Goal: Check status: Check status

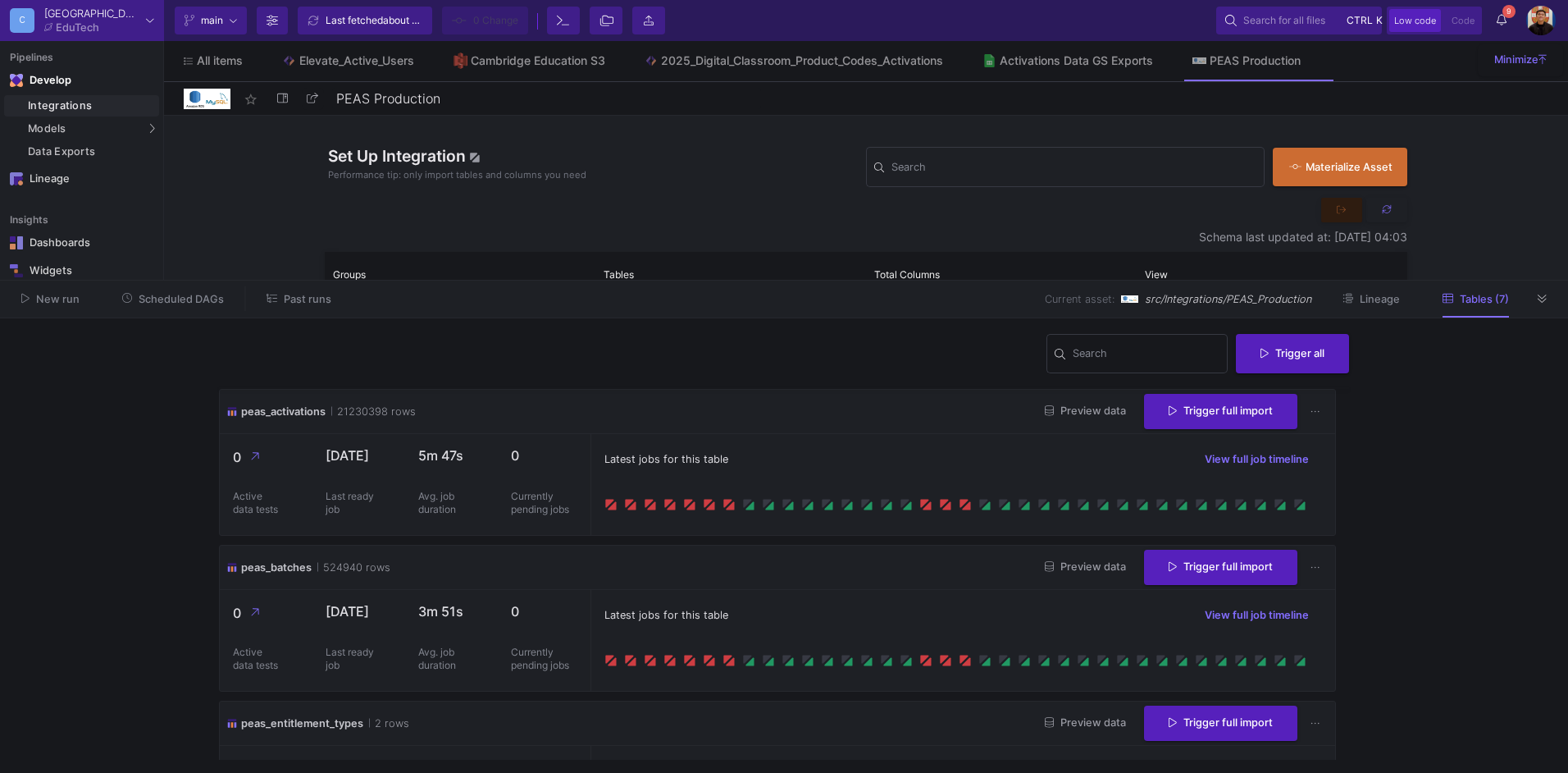
scroll to position [574, 0]
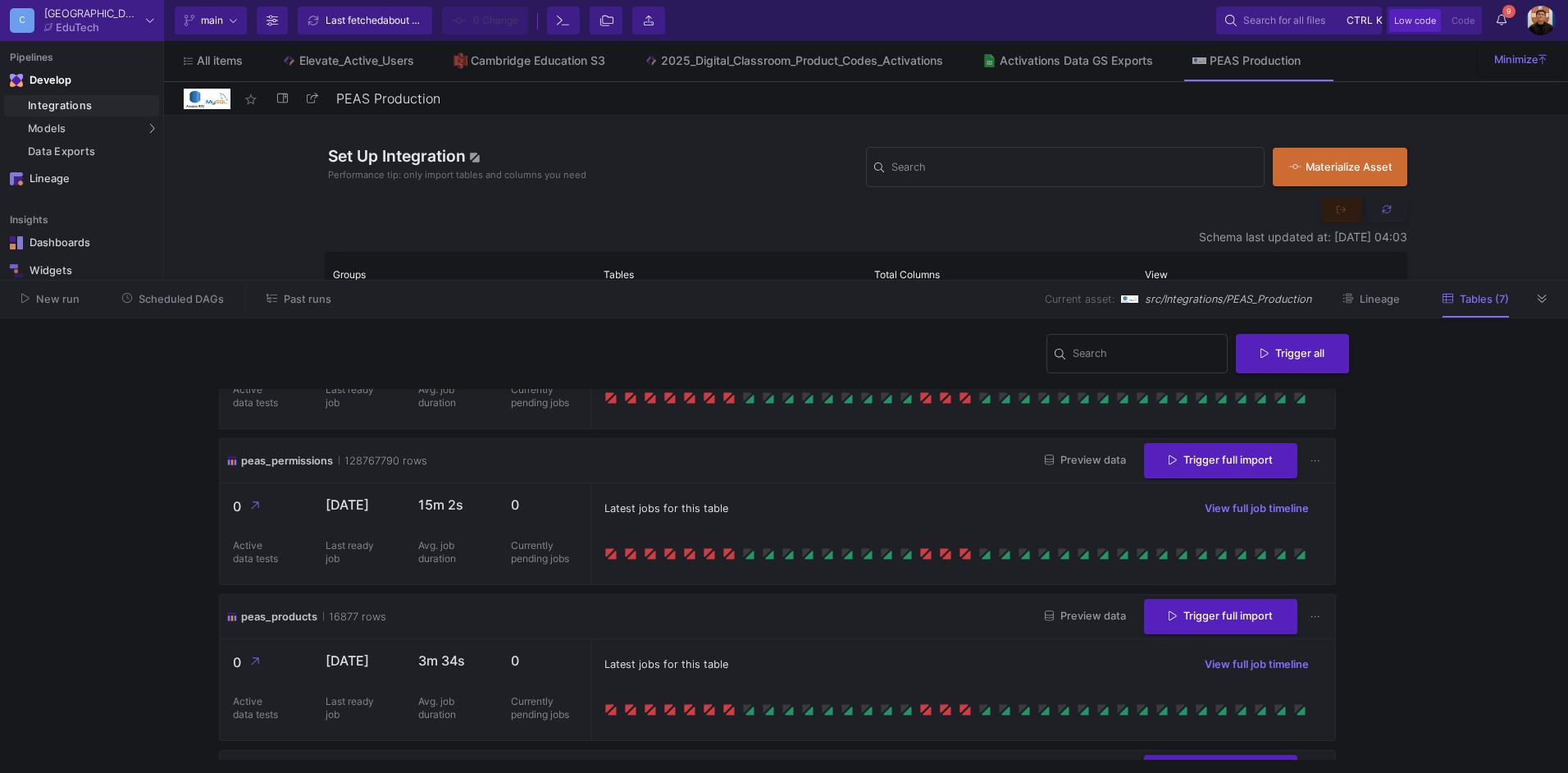
click at [202, 291] on button "Scheduled DAGs" at bounding box center [173, 299] width 142 height 25
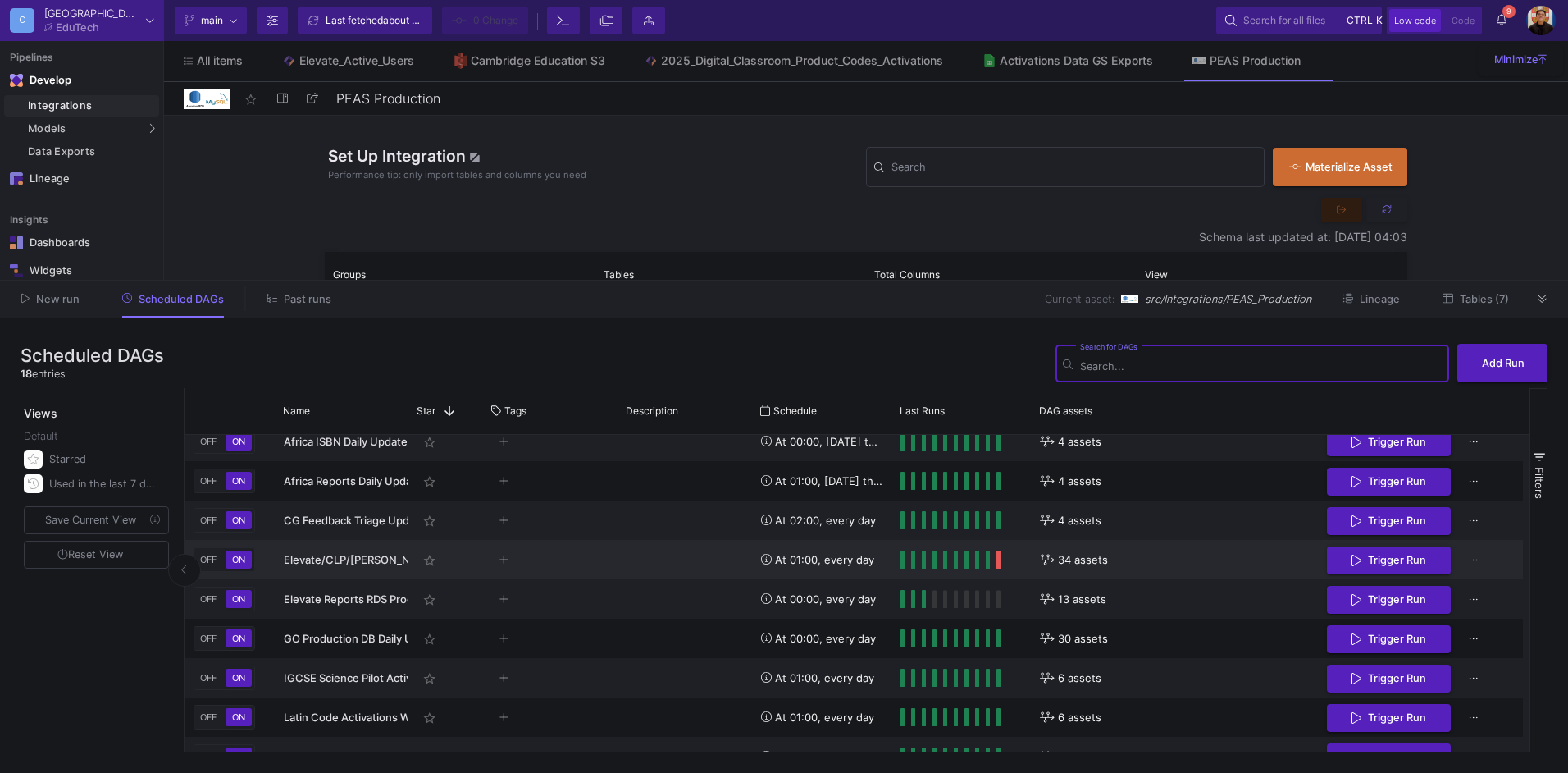
scroll to position [391, 0]
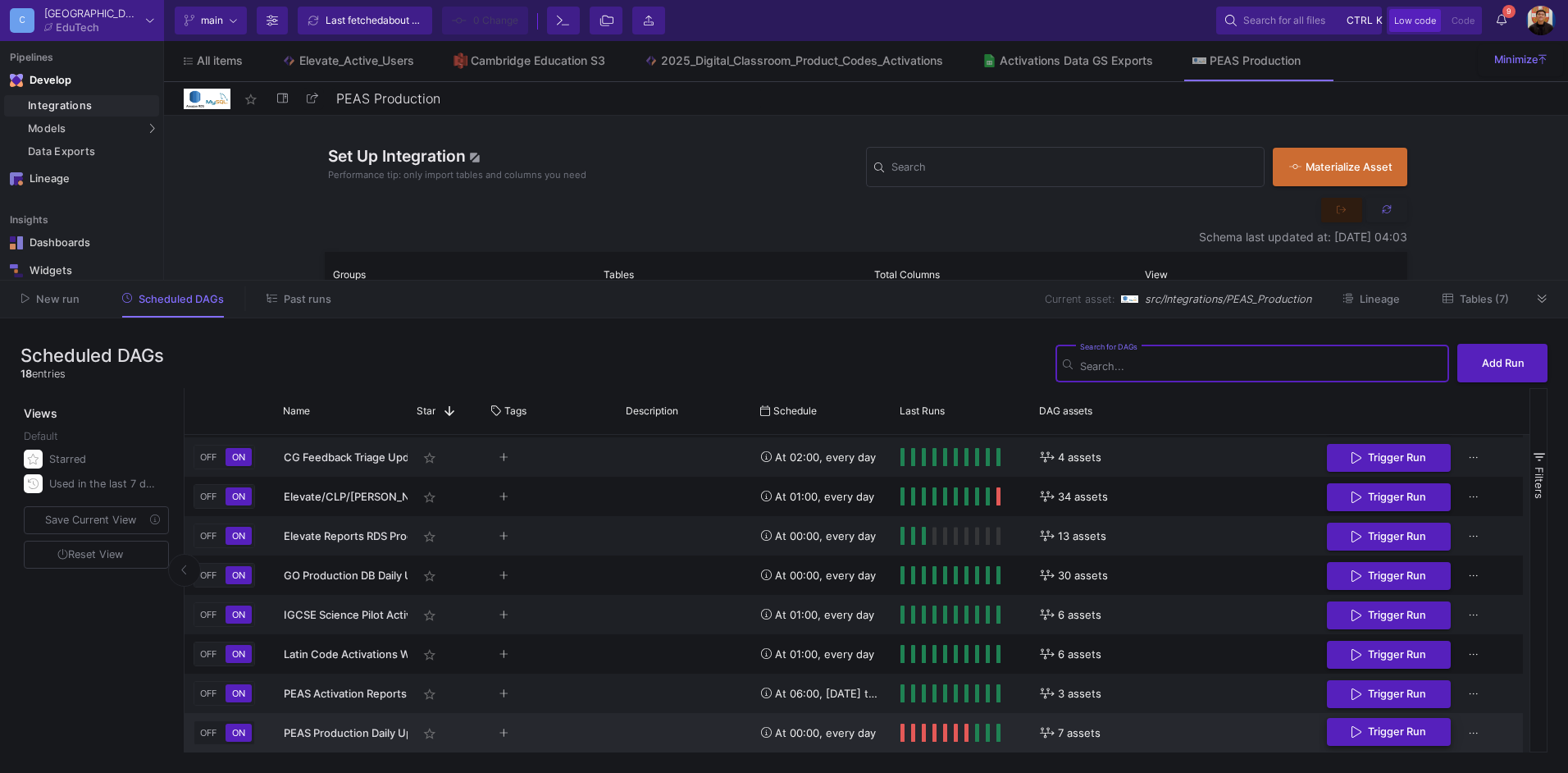
click at [1402, 729] on span "Trigger Run" at bounding box center [1396, 731] width 58 height 13
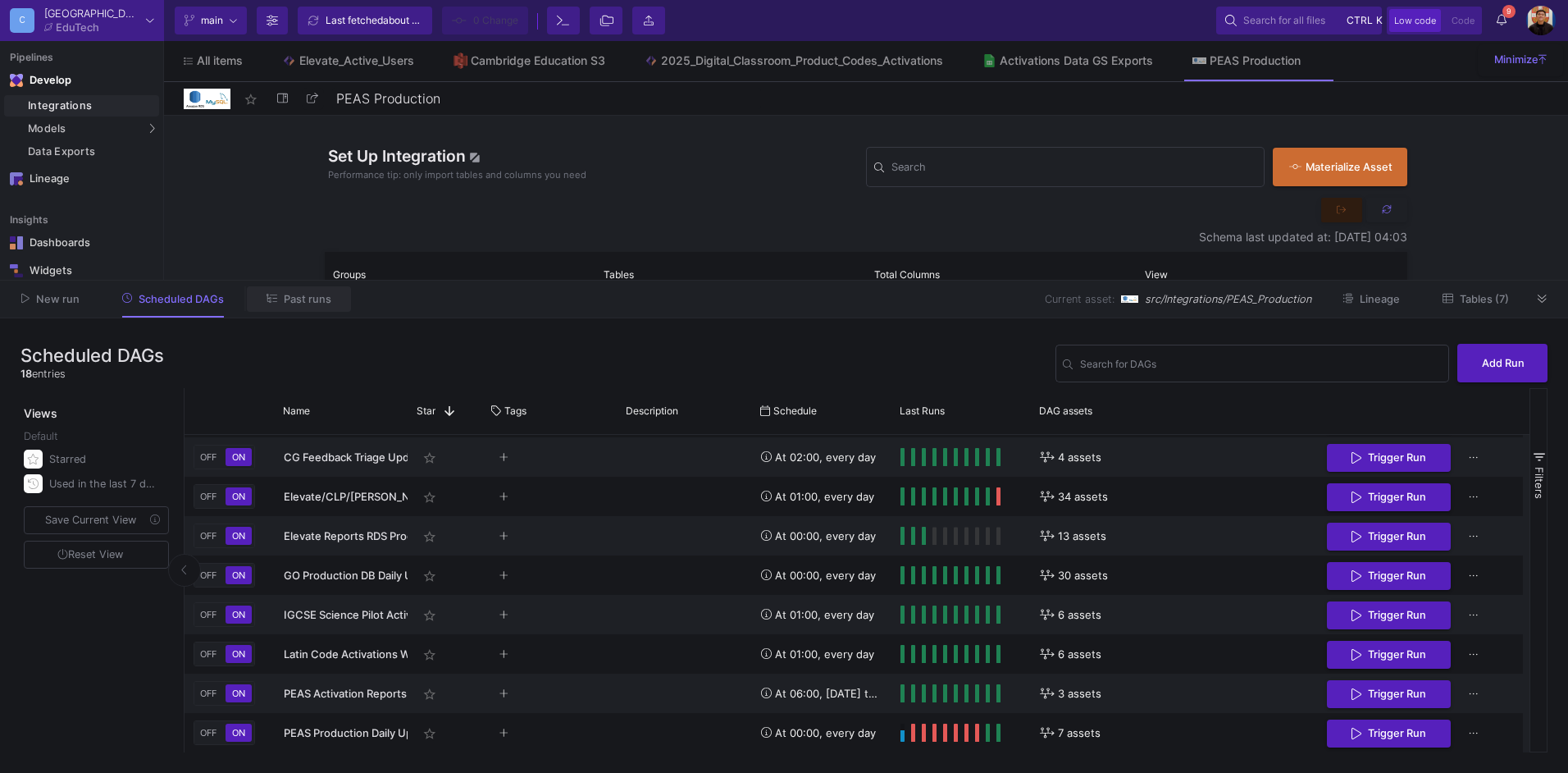
click at [305, 300] on span "Past runs" at bounding box center [308, 299] width 48 height 13
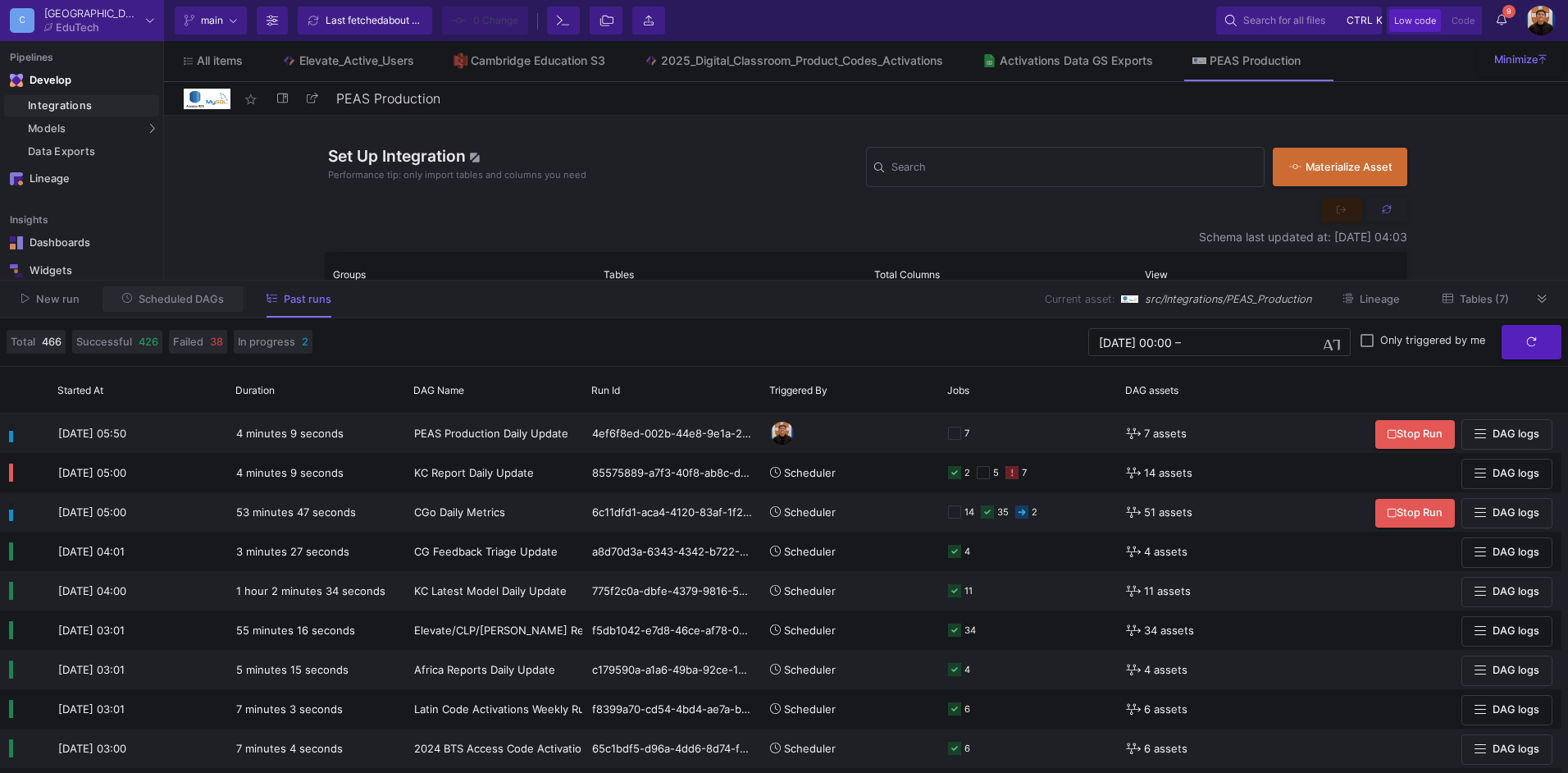
click at [184, 298] on span "Scheduled DAGs" at bounding box center [180, 299] width 85 height 13
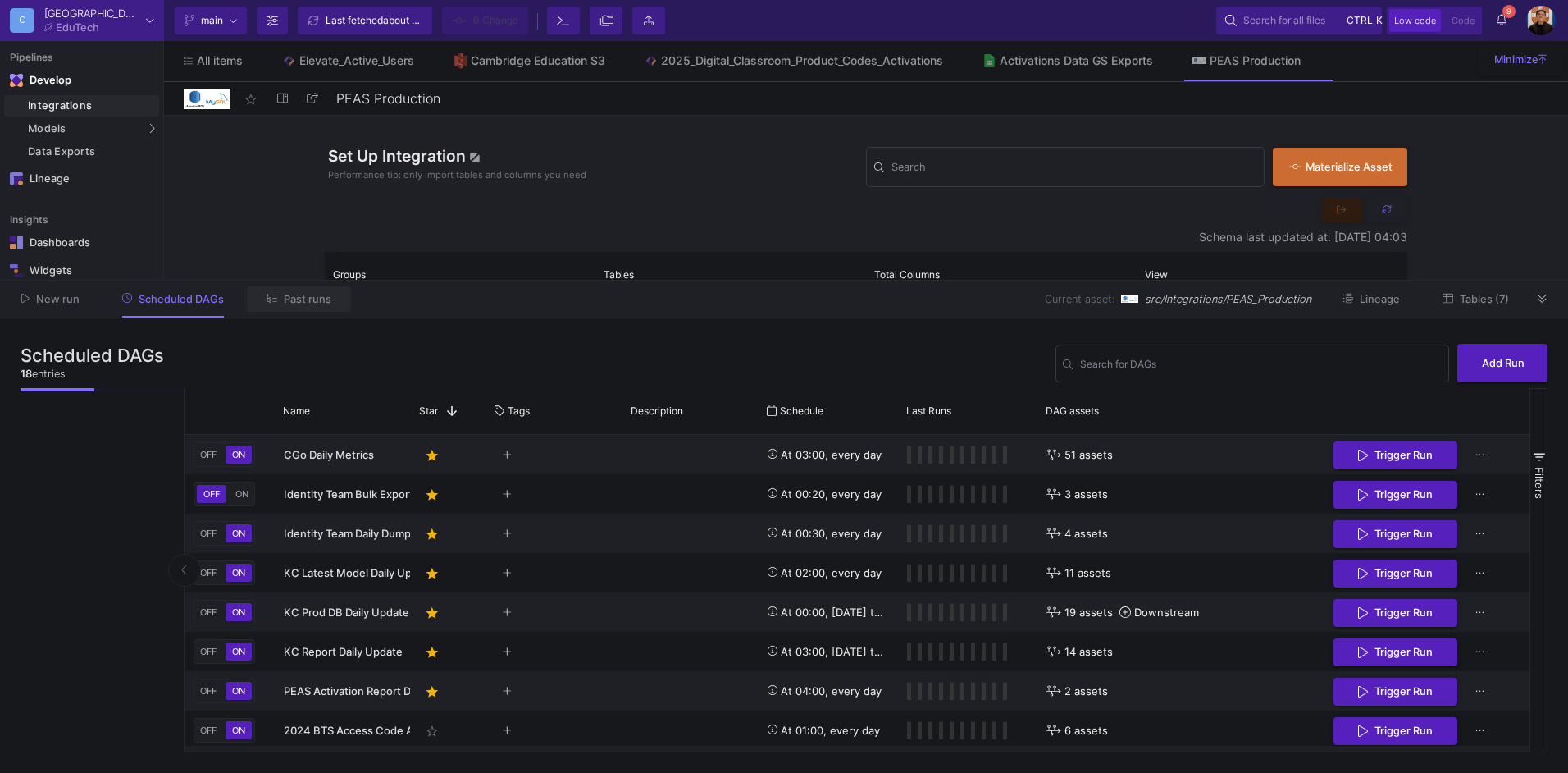
click at [308, 300] on span "Past runs" at bounding box center [308, 299] width 48 height 13
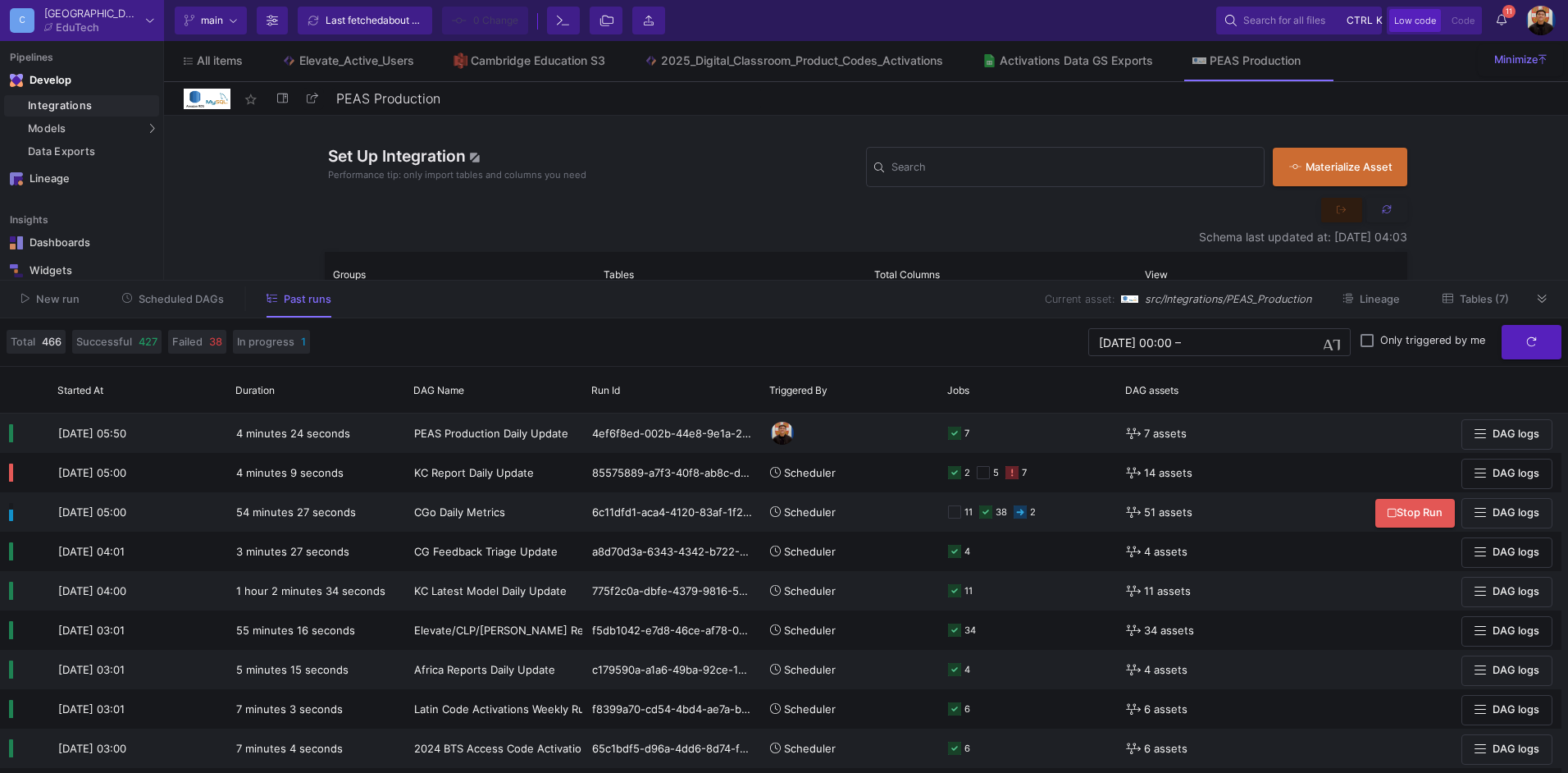
click at [165, 300] on span "Scheduled DAGs" at bounding box center [180, 299] width 85 height 13
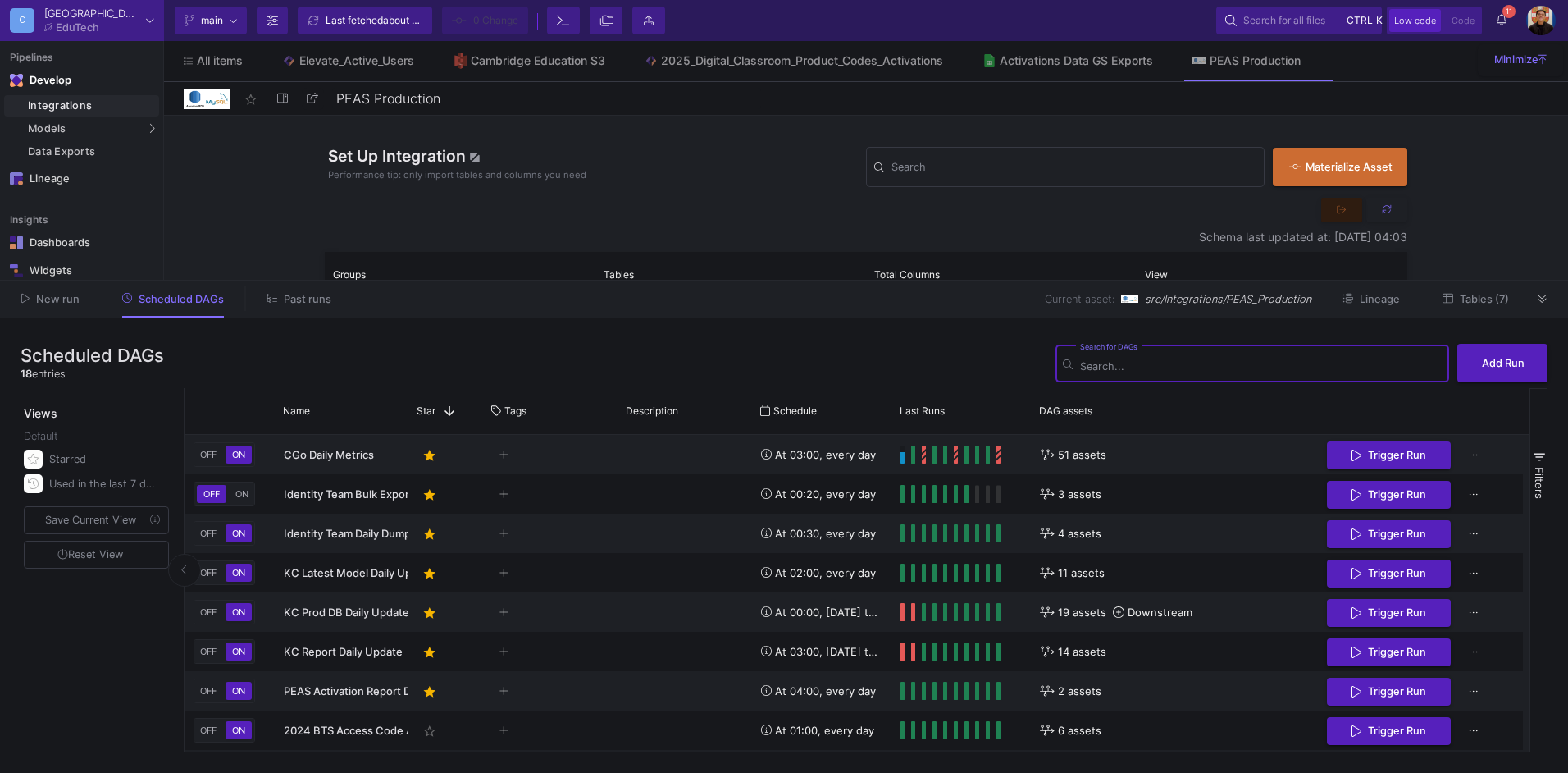
click at [310, 298] on span "Past runs" at bounding box center [308, 299] width 48 height 13
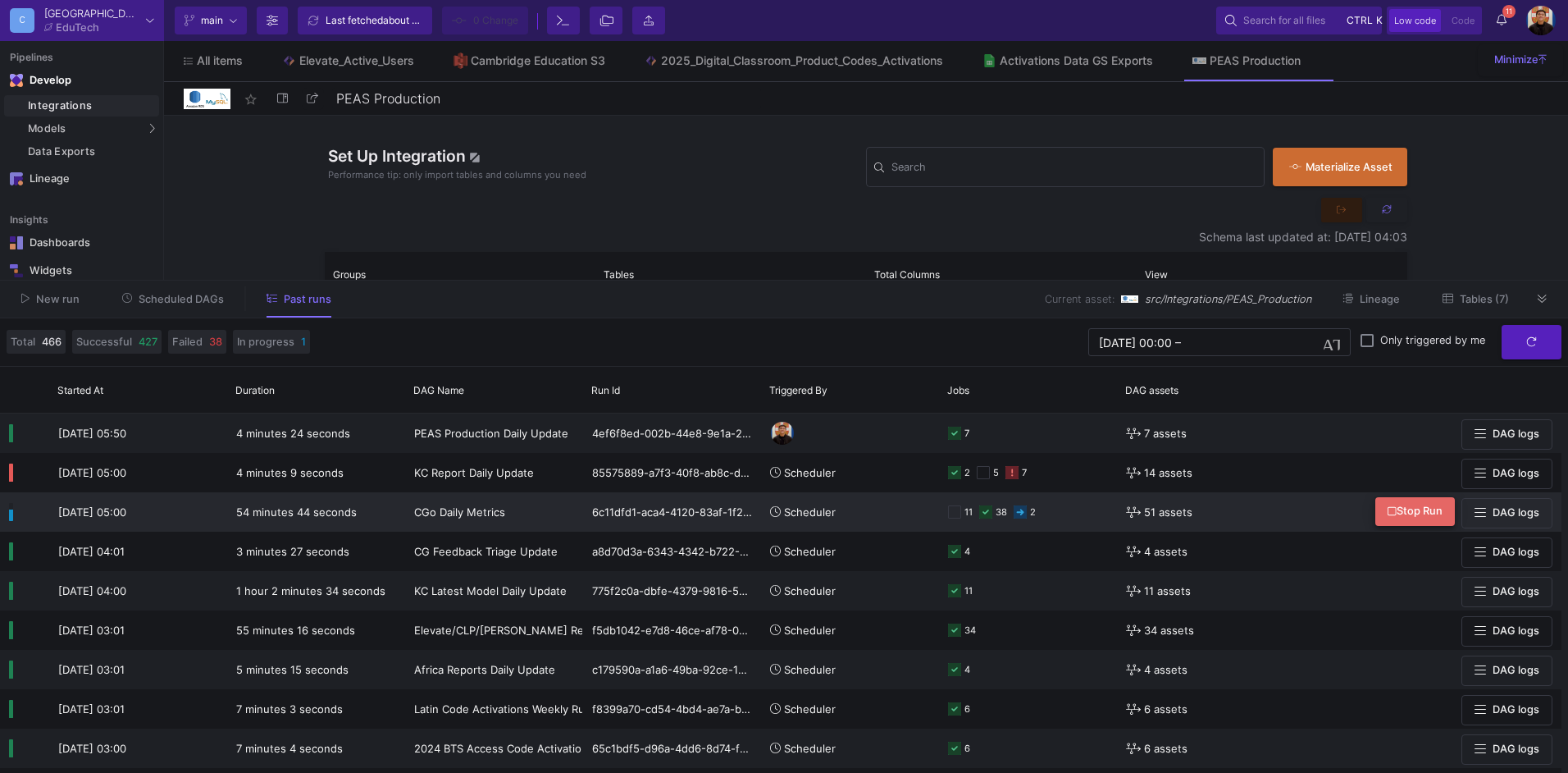
click at [1421, 511] on span "Stop Run" at bounding box center [1414, 510] width 55 height 13
click at [176, 300] on span "Scheduled DAGs" at bounding box center [180, 299] width 85 height 13
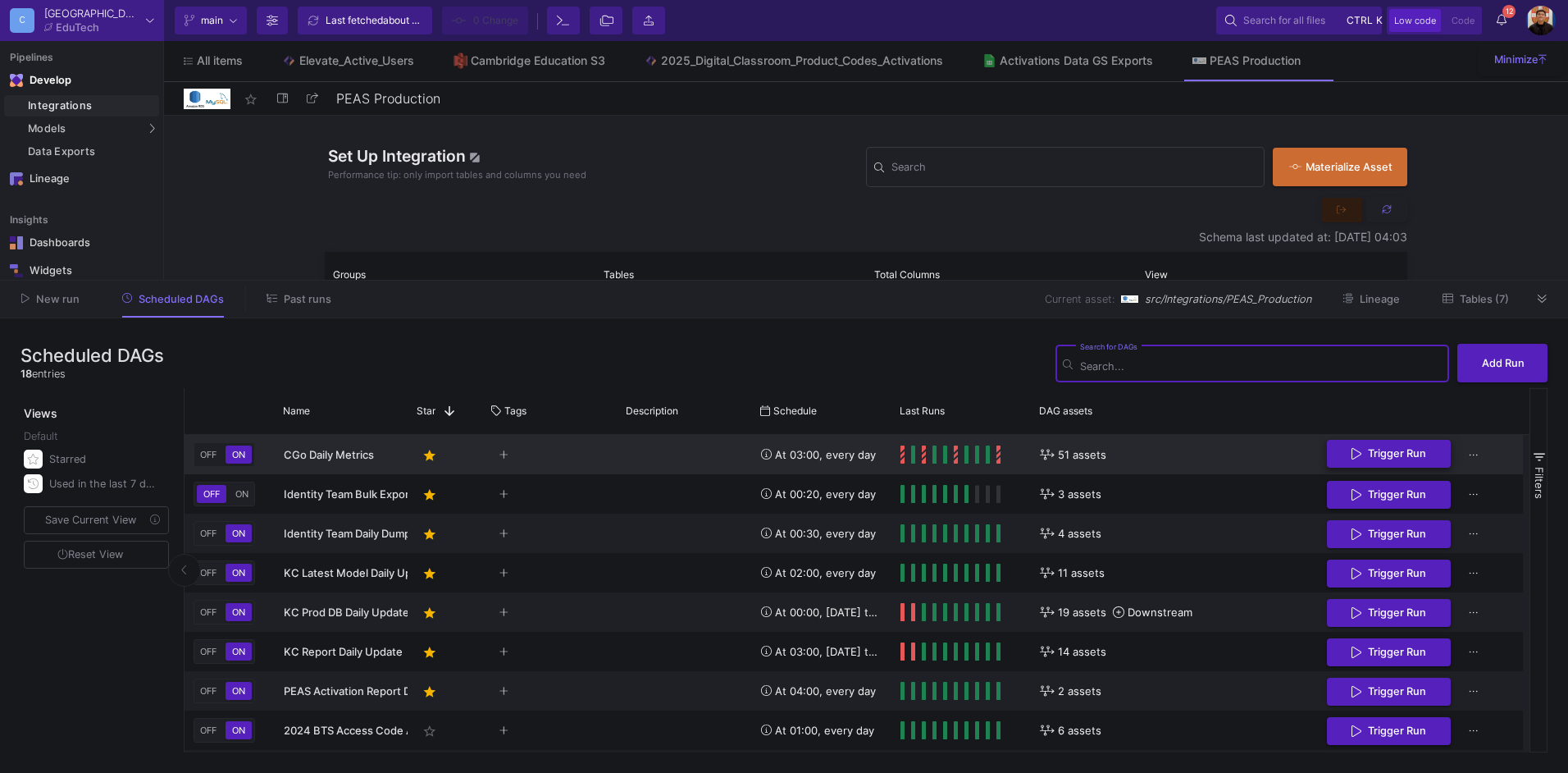
click at [1422, 454] on span "Trigger Run" at bounding box center [1396, 453] width 58 height 13
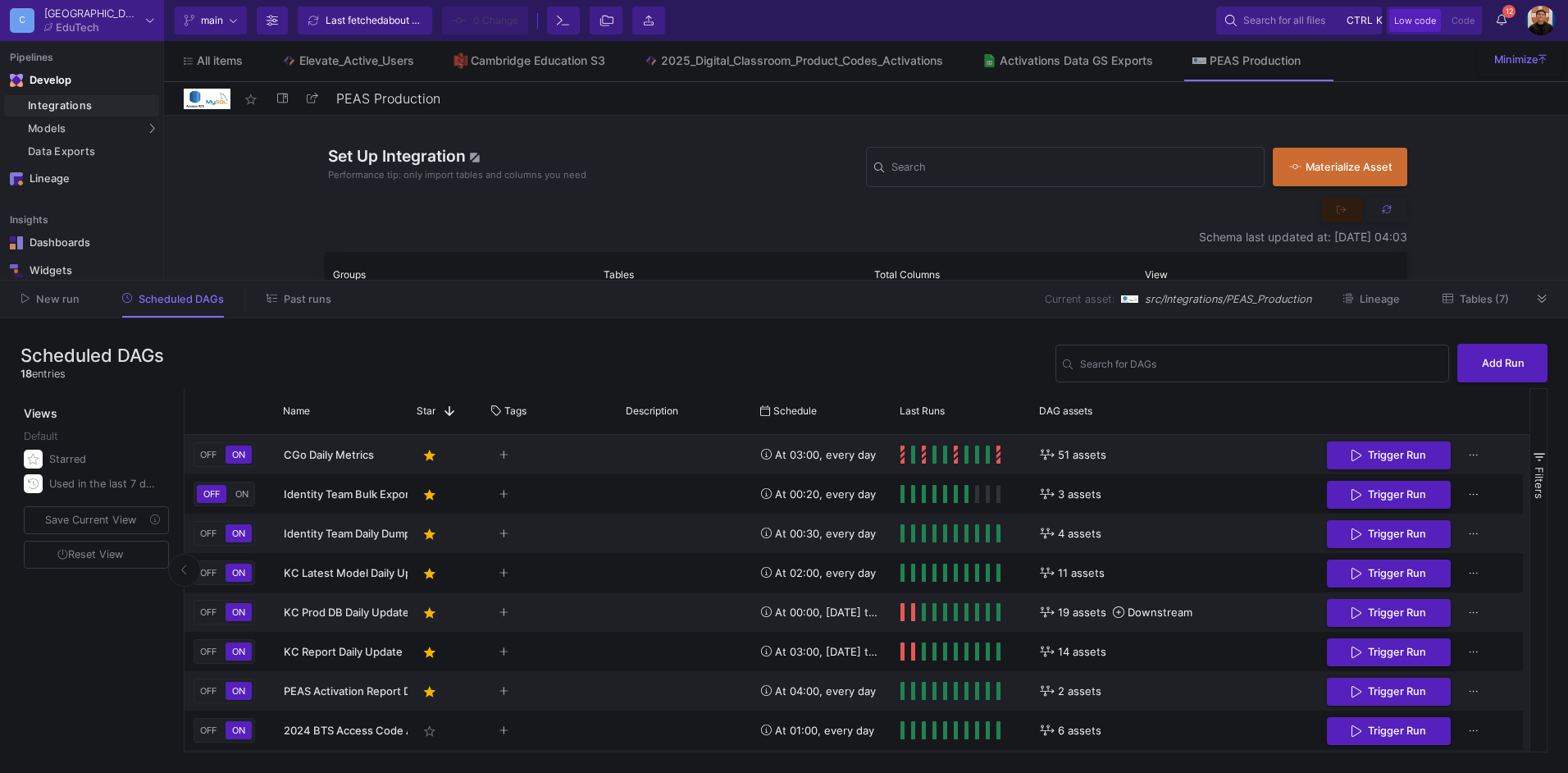
click at [293, 305] on button "Past runs" at bounding box center [299, 299] width 104 height 25
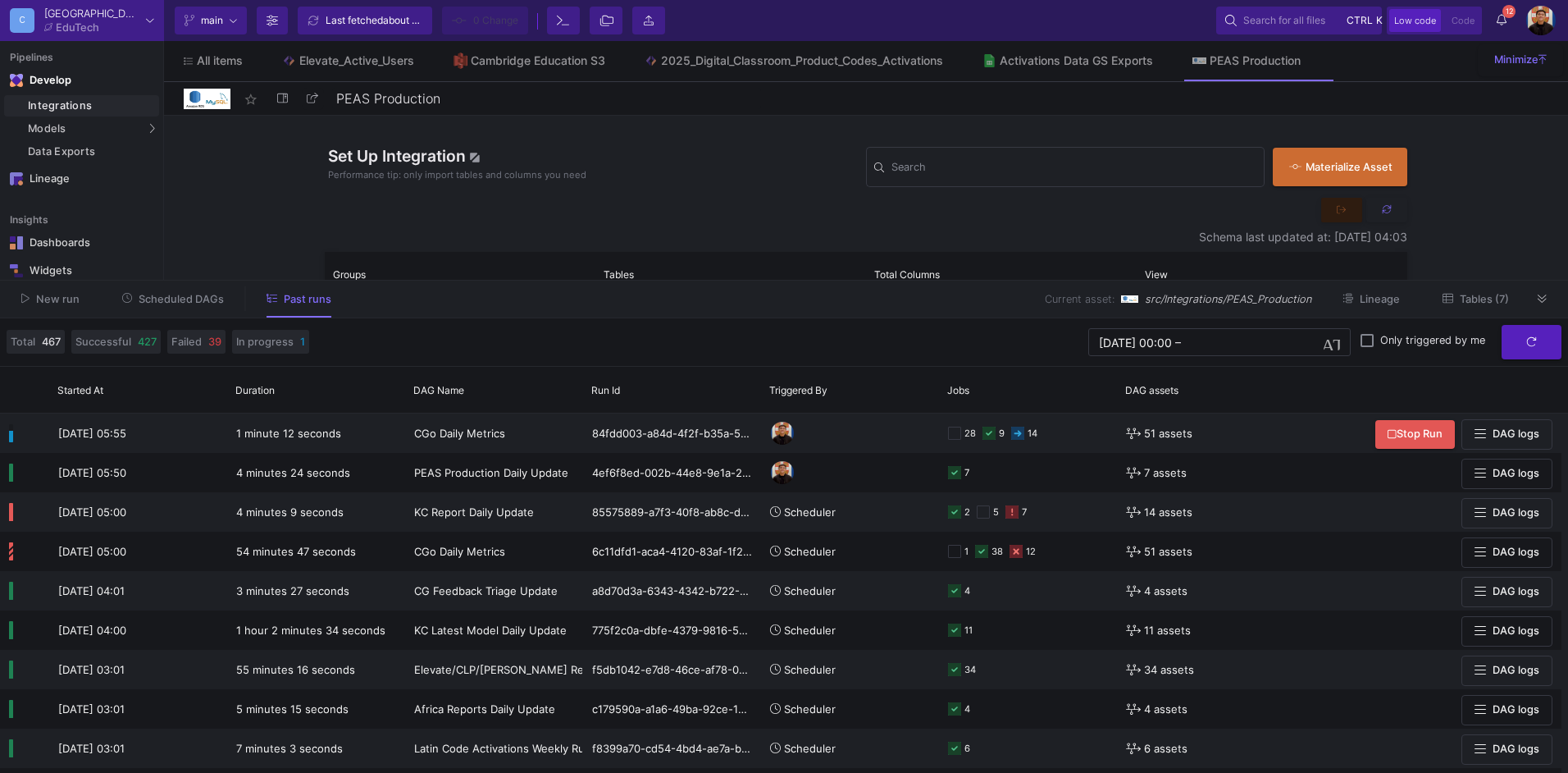
click at [284, 304] on span "Past runs" at bounding box center [308, 299] width 48 height 13
click at [198, 290] on button "Scheduled DAGs" at bounding box center [173, 299] width 142 height 25
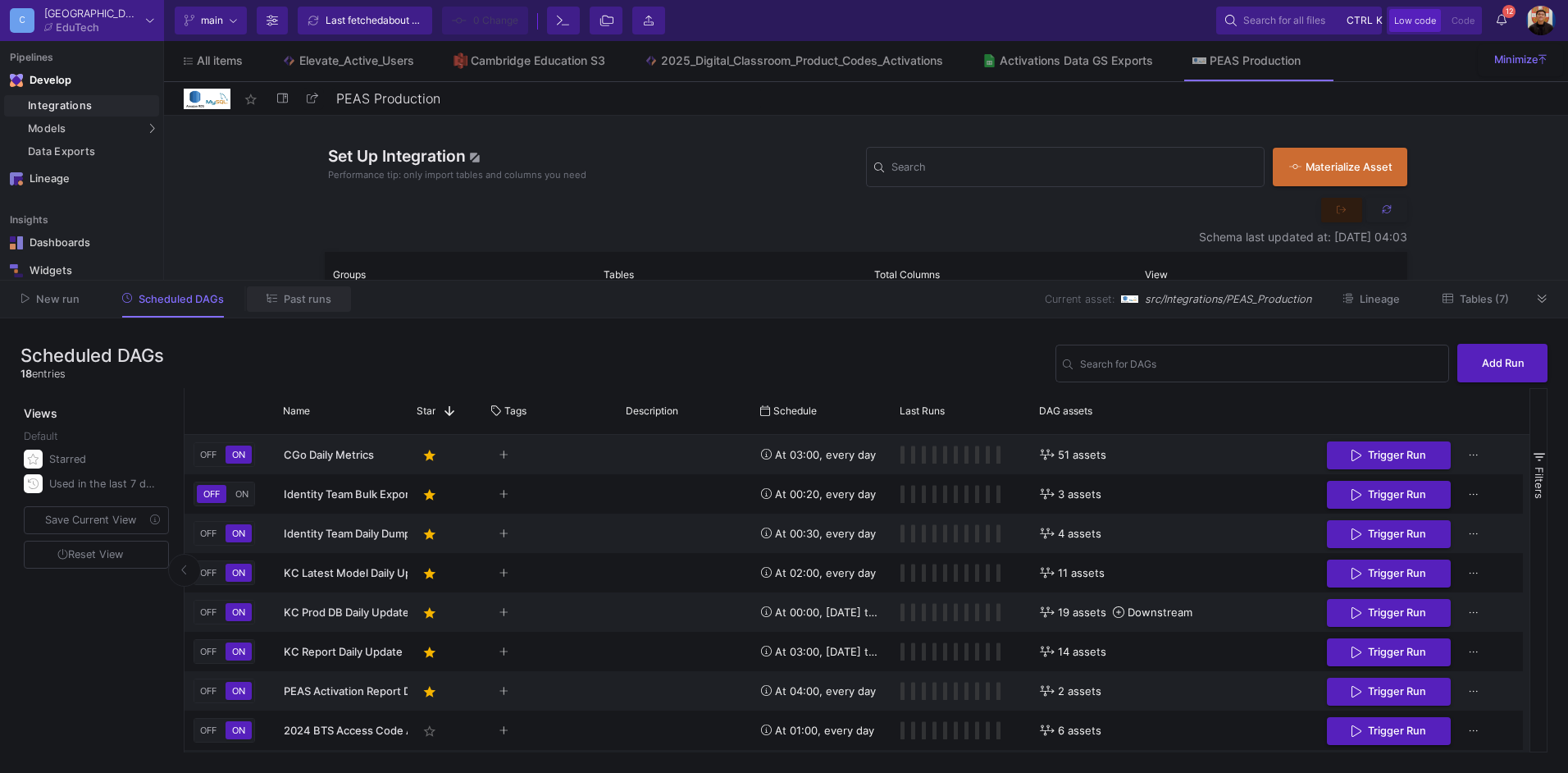
click at [308, 292] on span "Past runs" at bounding box center [299, 298] width 65 height 13
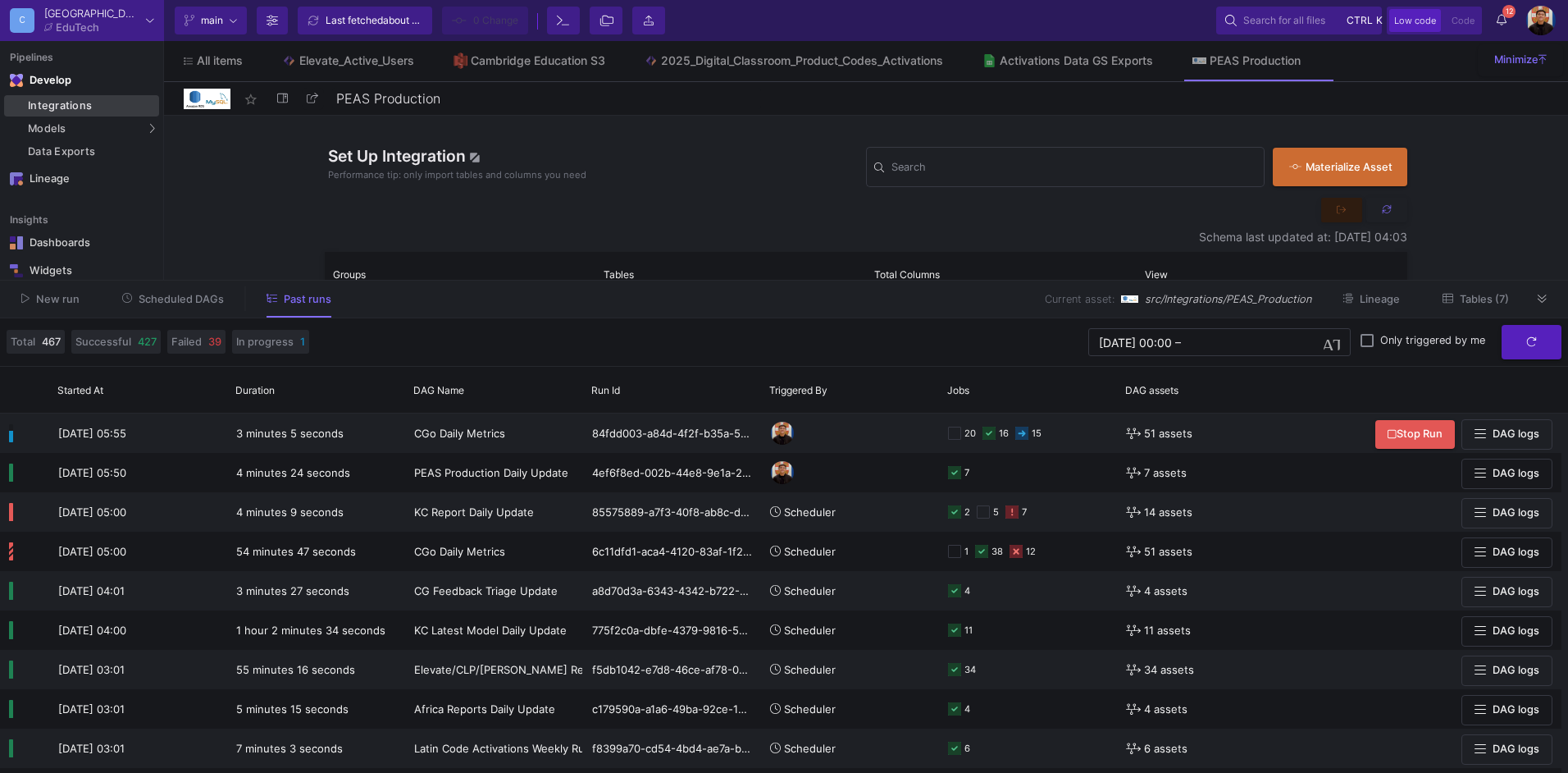
click at [64, 104] on div "Integrations" at bounding box center [91, 105] width 127 height 13
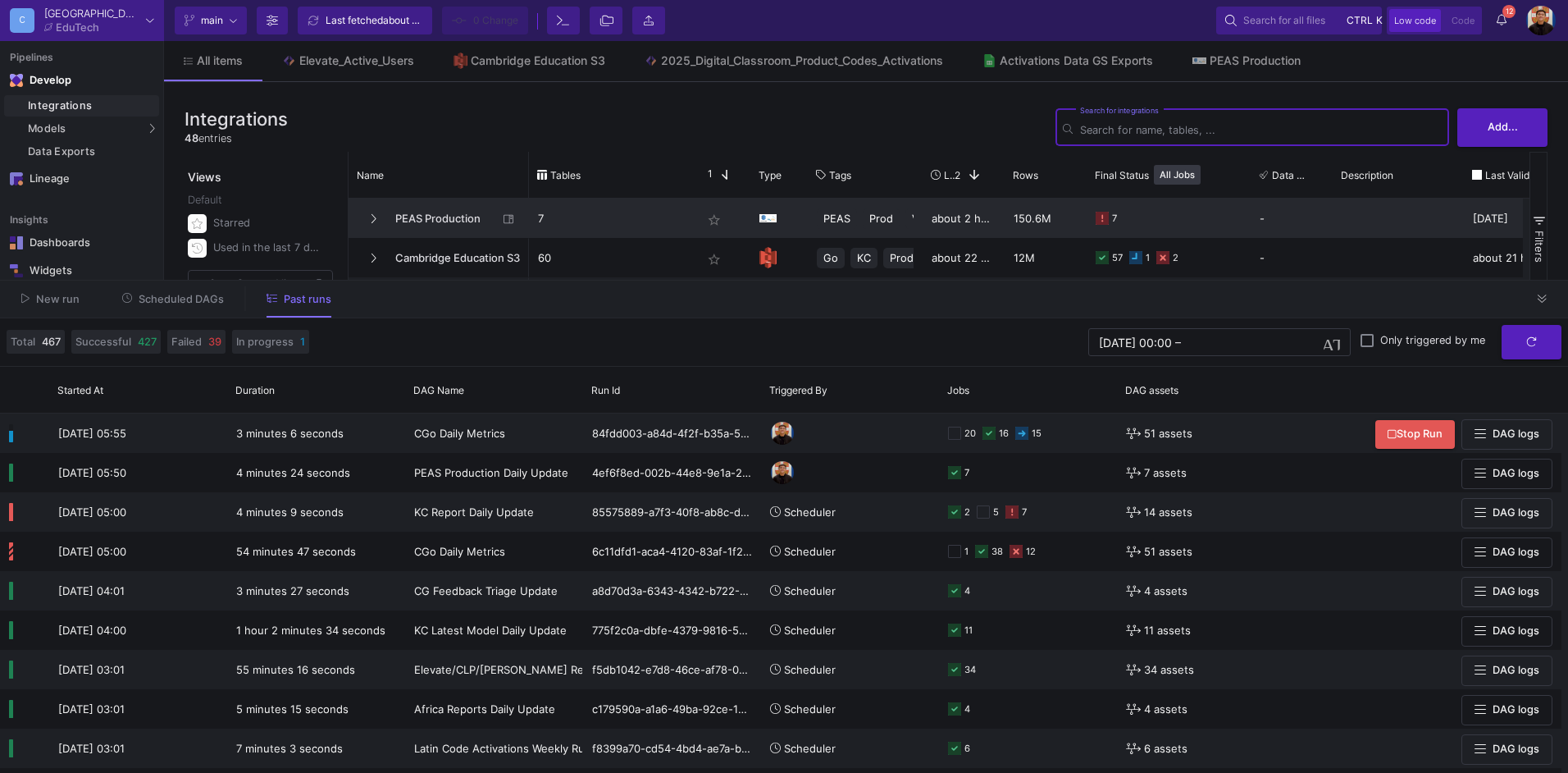
click at [439, 214] on span "PEAS Production" at bounding box center [441, 217] width 113 height 38
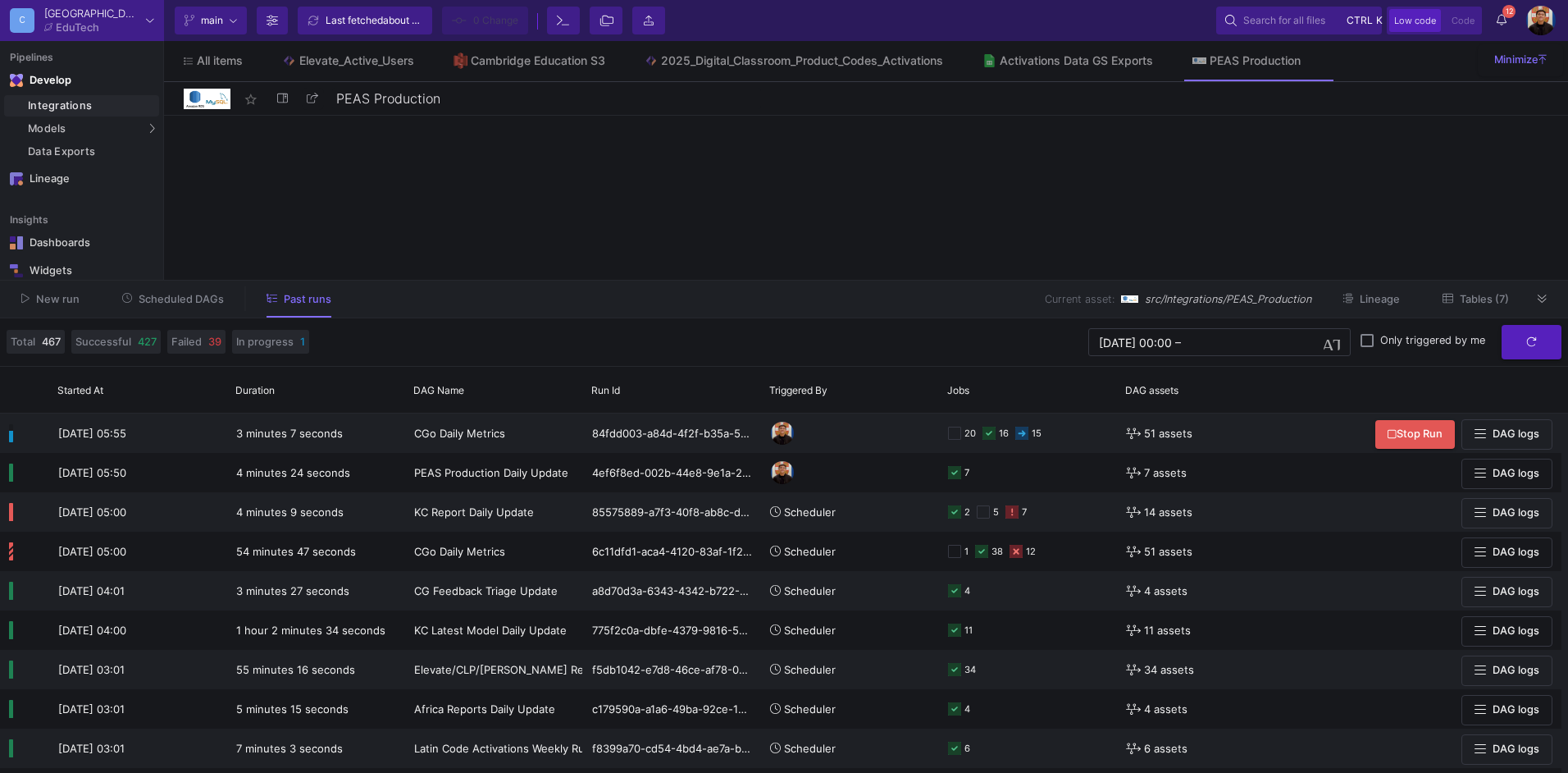
click at [1476, 302] on span "Tables (7)" at bounding box center [1484, 299] width 49 height 13
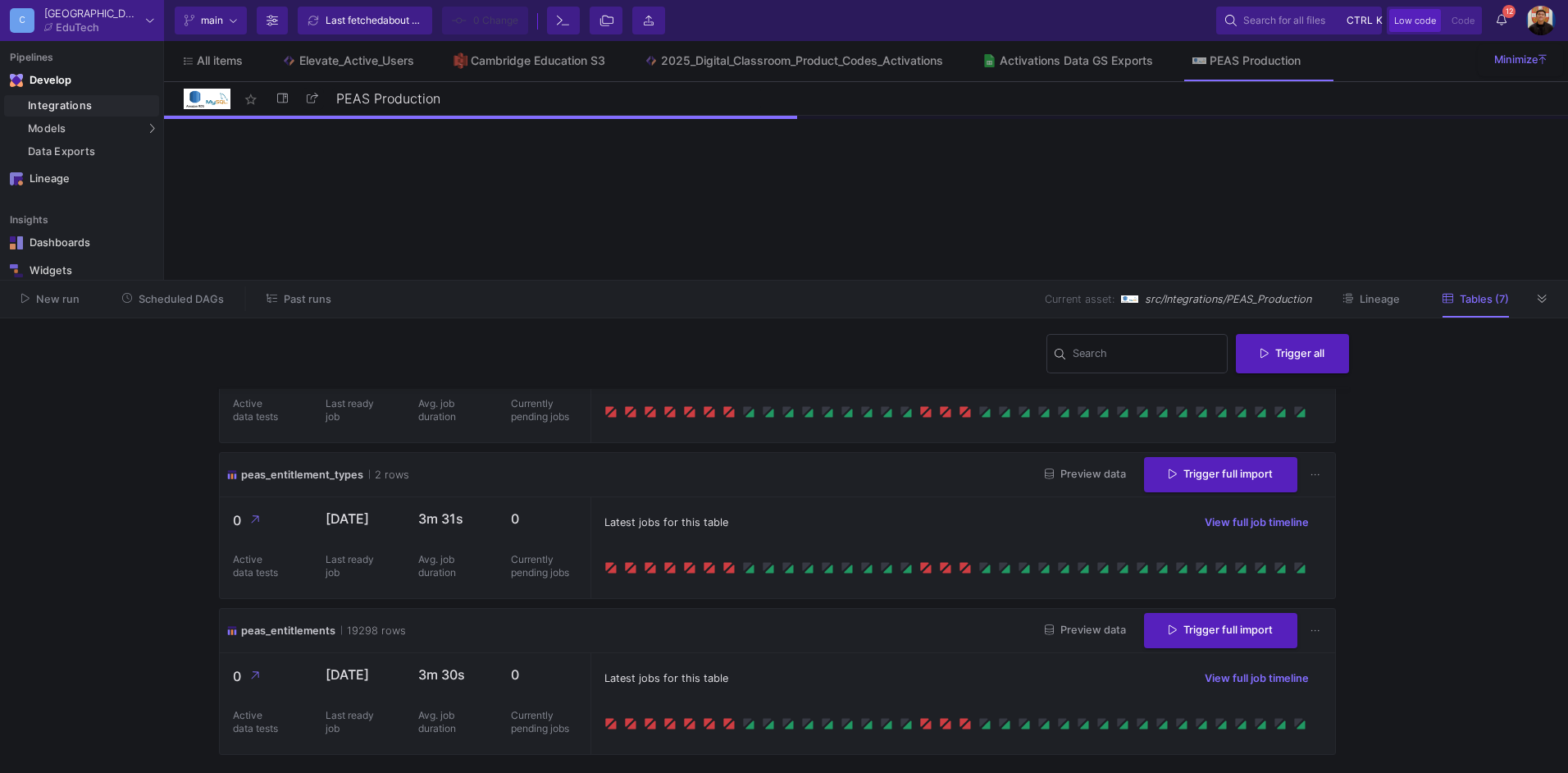
scroll to position [219, 0]
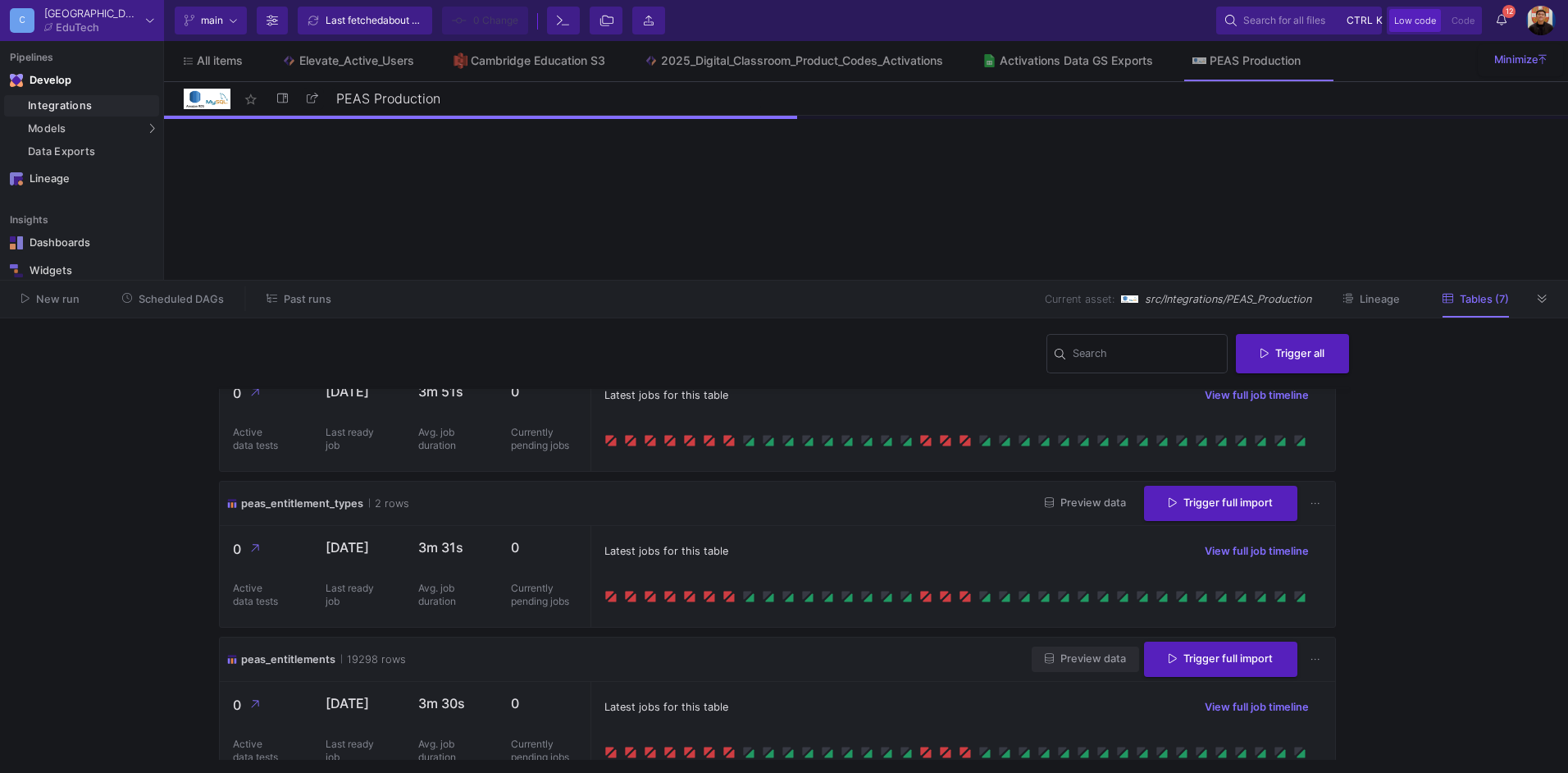
click at [1075, 652] on span "Preview data" at bounding box center [1085, 658] width 81 height 13
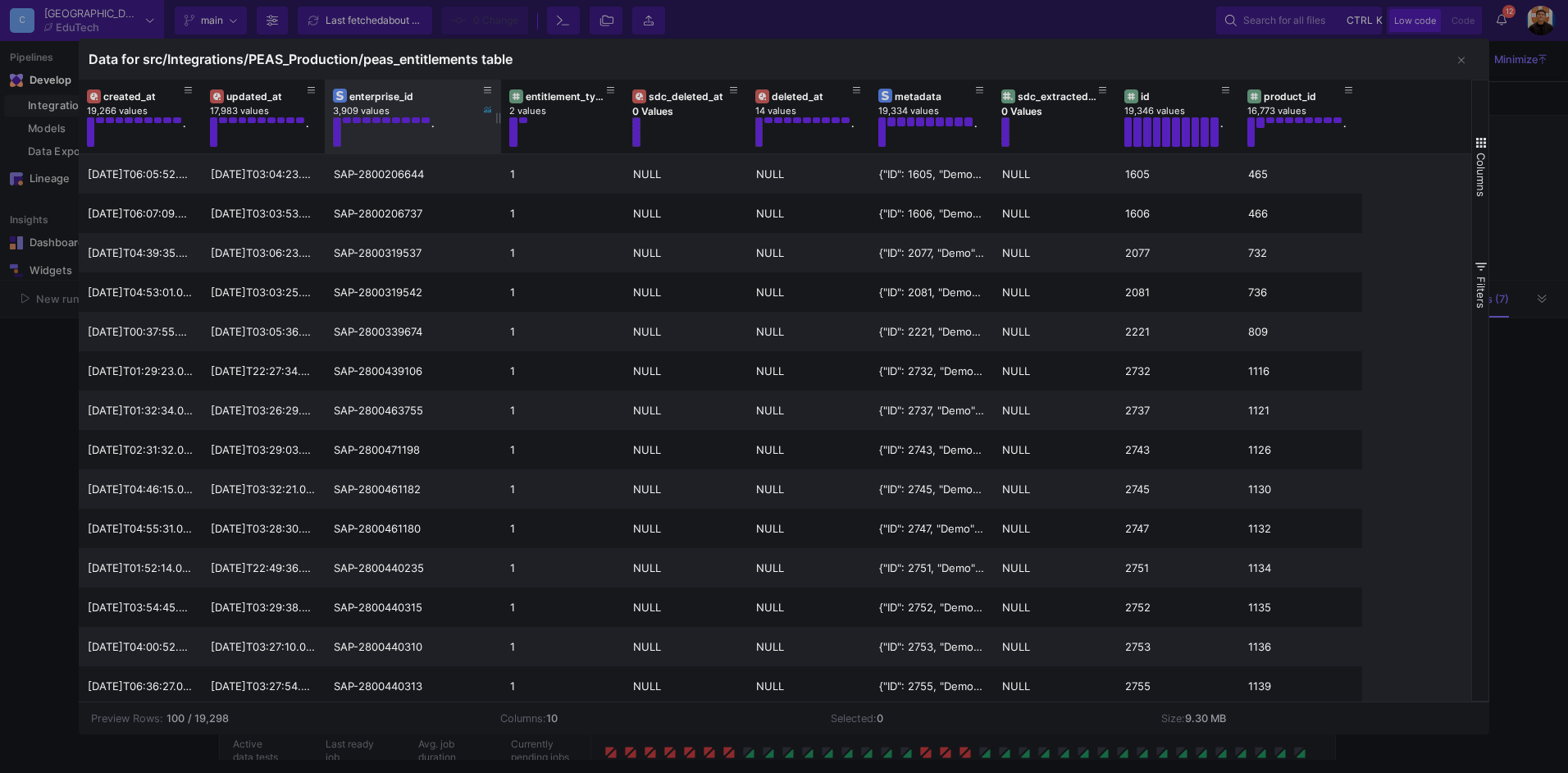
drag, startPoint x: 445, startPoint y: 119, endPoint x: 498, endPoint y: 109, distance: 53.9
click at [498, 109] on div at bounding box center [500, 116] width 7 height 73
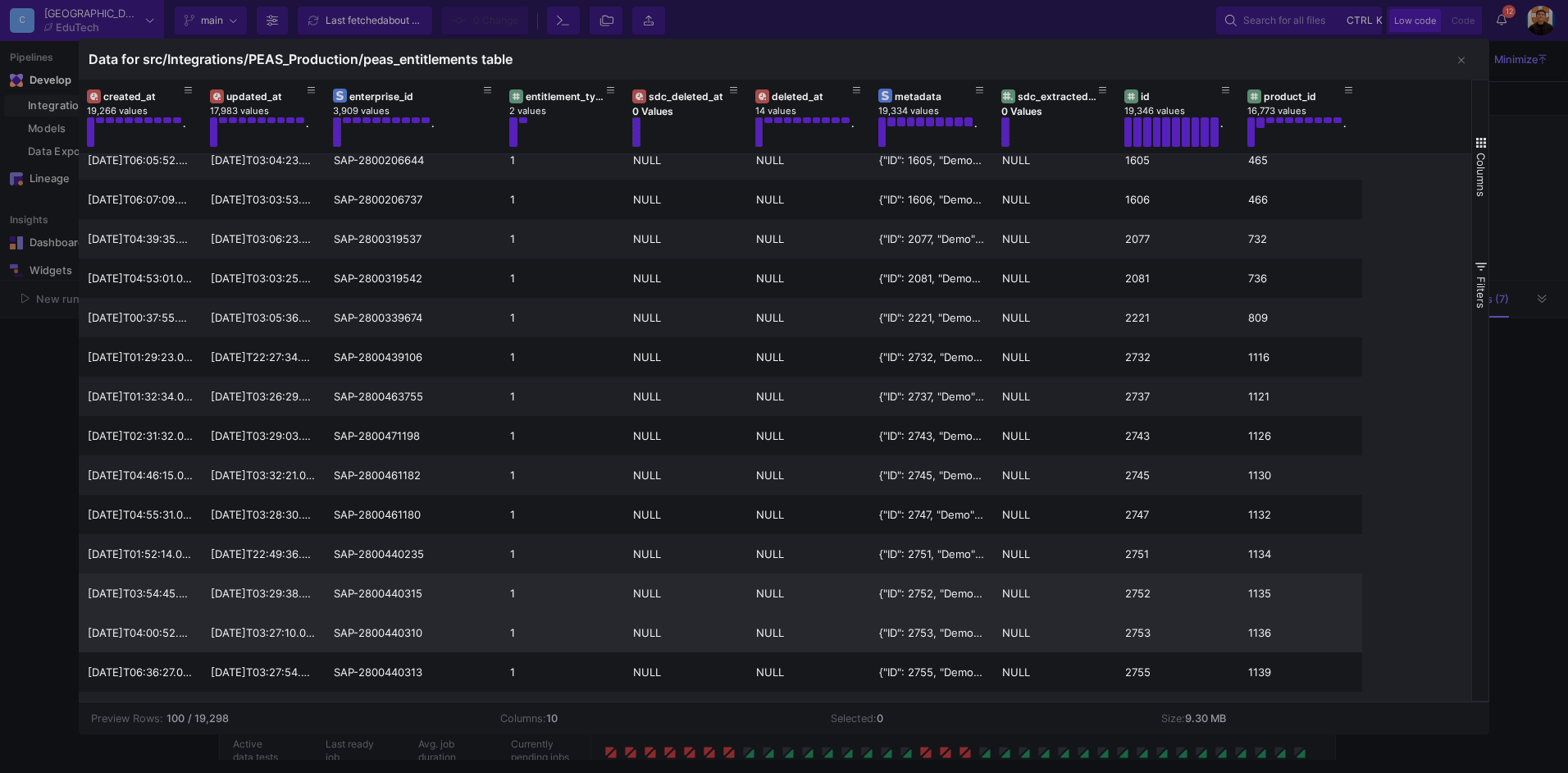
scroll to position [21, 0]
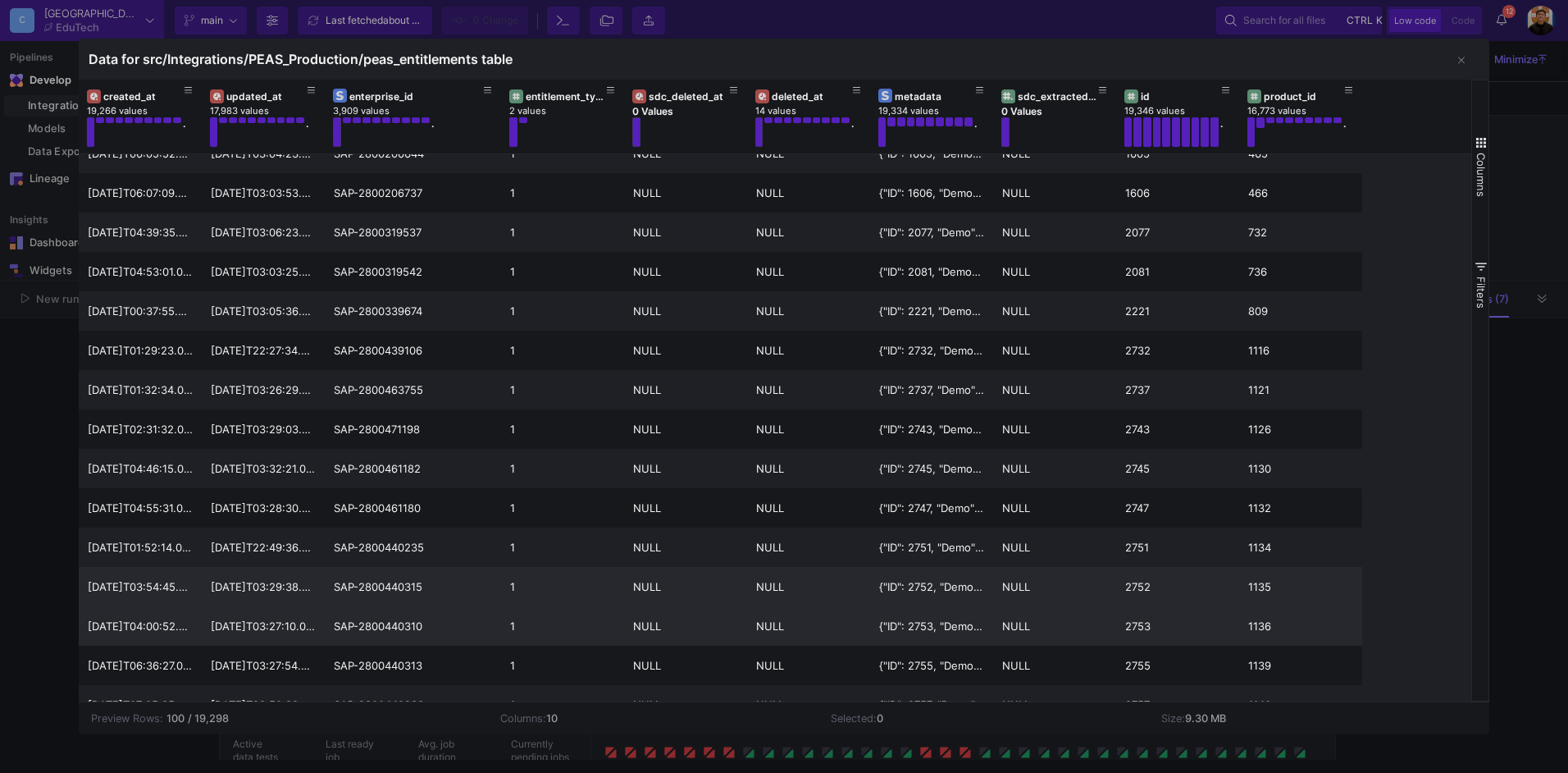
drag, startPoint x: 1417, startPoint y: 612, endPoint x: 976, endPoint y: 577, distance: 442.4
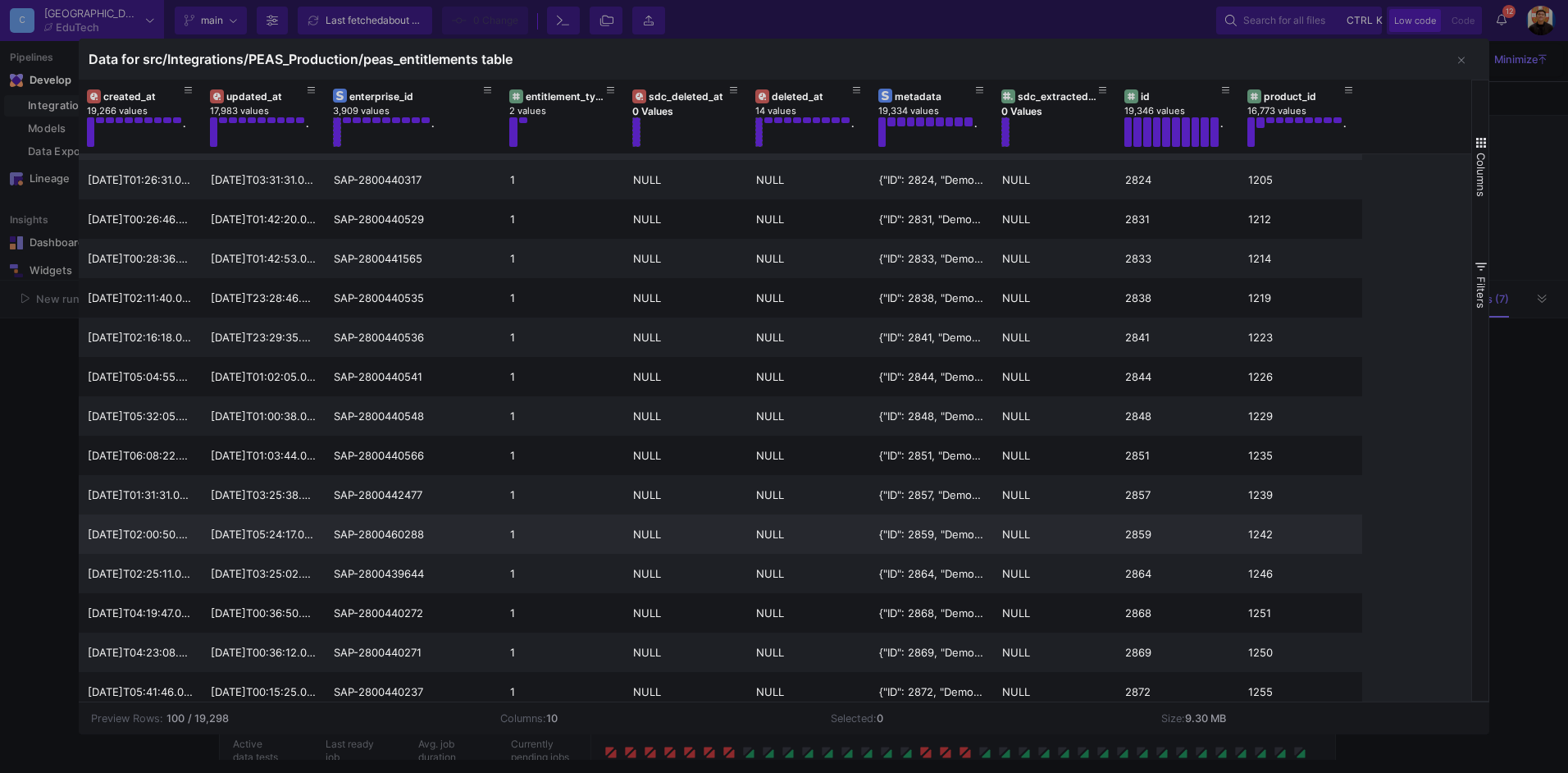
scroll to position [932, 0]
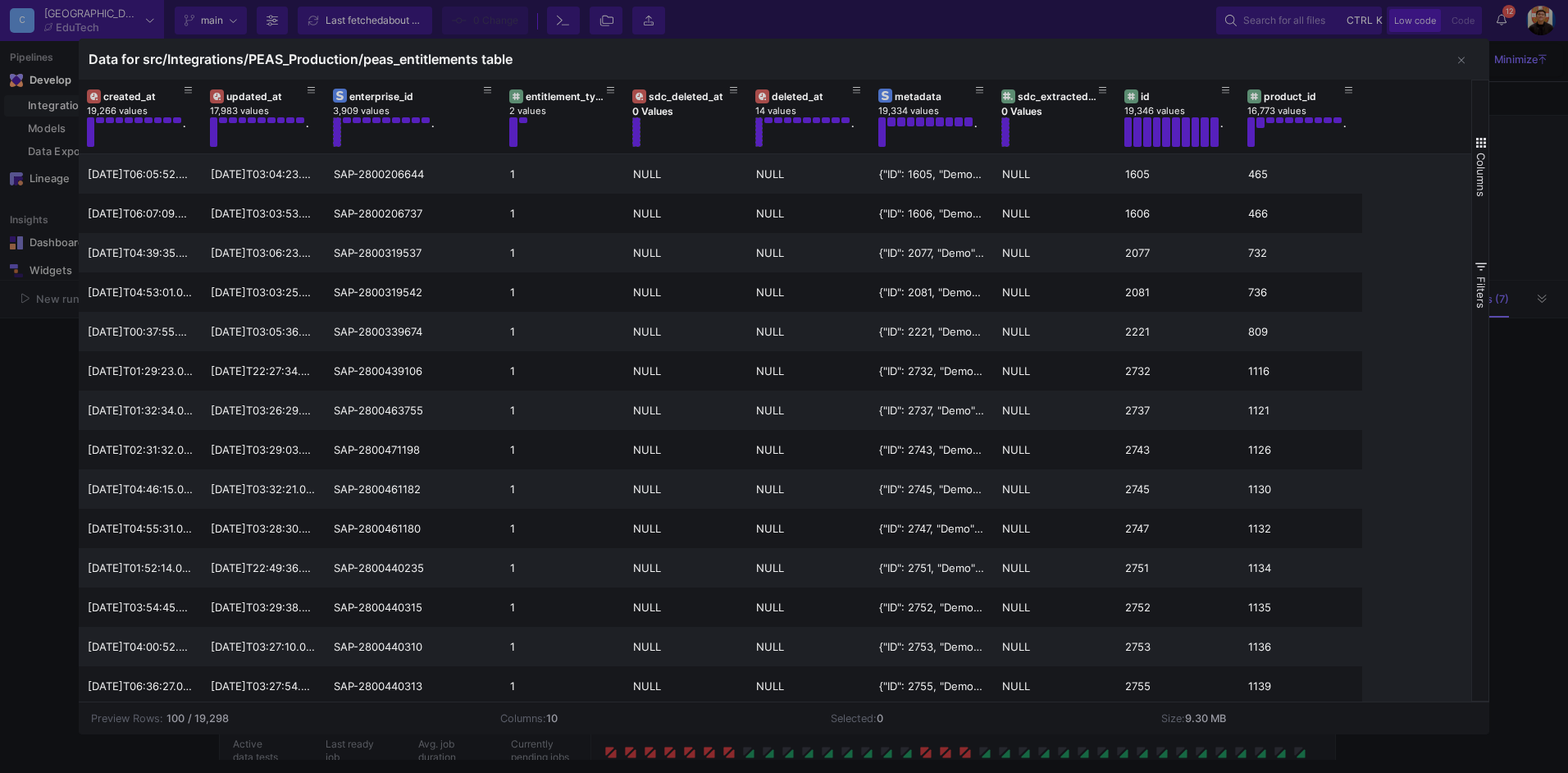
click at [1528, 138] on div at bounding box center [784, 386] width 1568 height 773
